Goal: Information Seeking & Learning: Learn about a topic

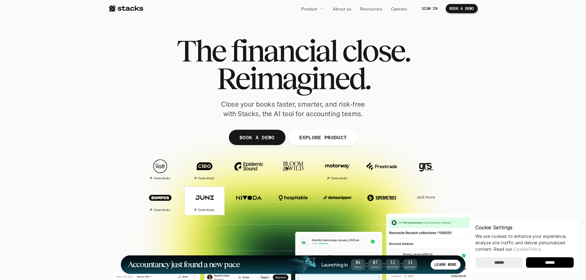
click at [206, 211] on h2 "Case study" at bounding box center [206, 210] width 16 height 4
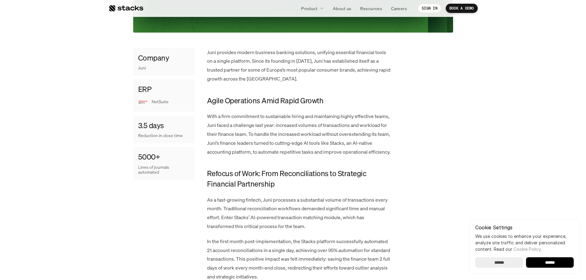
scroll to position [266, 0]
click at [160, 100] on p "NetSuite" at bounding box center [171, 102] width 38 height 5
click at [163, 126] on h4 "3.5 days" at bounding box center [151, 126] width 26 height 10
click at [166, 179] on div "5000+ Lines of journals automated" at bounding box center [164, 163] width 62 height 33
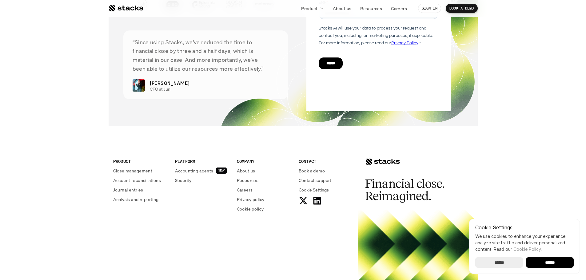
scroll to position [1565, 0]
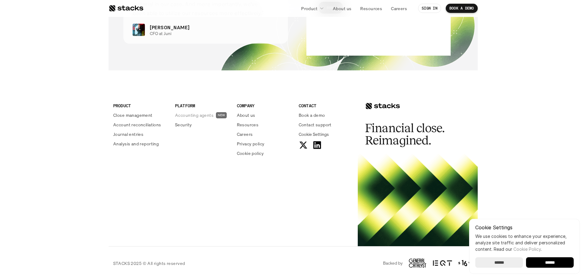
click at [195, 117] on p "Accounting agents" at bounding box center [194, 115] width 38 height 6
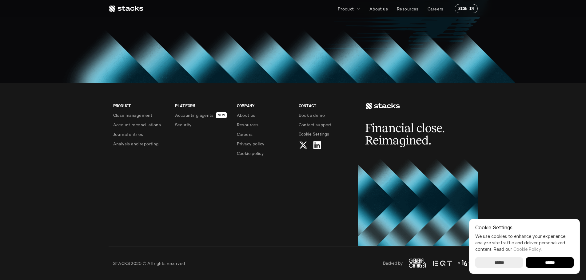
scroll to position [561, 0]
click at [542, 264] on input "******" at bounding box center [550, 263] width 48 height 10
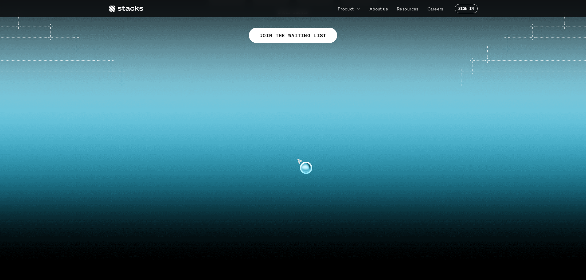
scroll to position [0, 0]
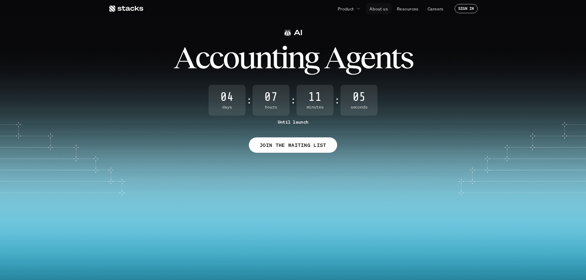
click at [377, 9] on p "About us" at bounding box center [379, 9] width 18 height 6
